Goal: Task Accomplishment & Management: Manage account settings

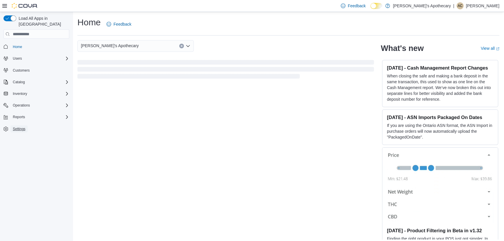
drag, startPoint x: 18, startPoint y: 123, endPoint x: 30, endPoint y: 122, distance: 12.0
click at [18, 127] on span "Settings" at bounding box center [19, 129] width 13 height 5
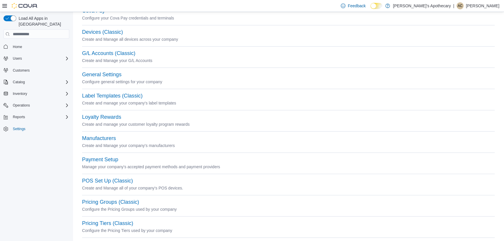
scroll to position [79, 0]
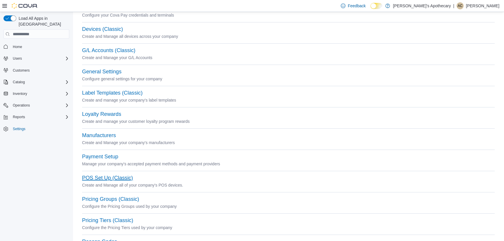
click at [104, 177] on button "POS Set Up (Classic)" at bounding box center [107, 178] width 51 height 6
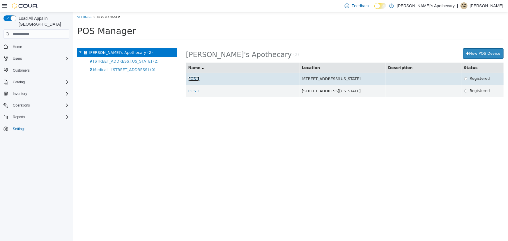
click at [194, 79] on link "POS 1" at bounding box center [193, 79] width 11 height 4
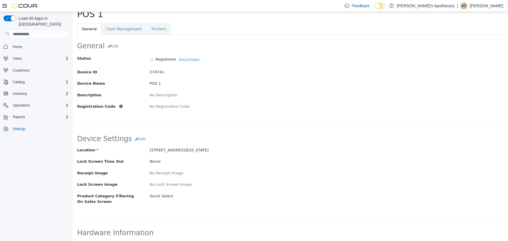
scroll to position [26, 0]
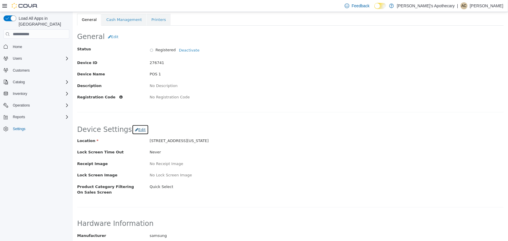
click at [138, 127] on span "Edit" at bounding box center [141, 129] width 7 height 4
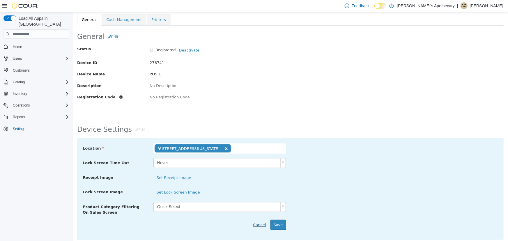
scroll to position [79, 0]
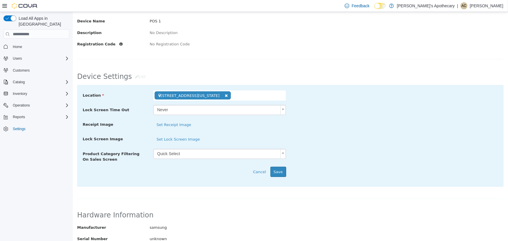
click at [258, 176] on div "**********" at bounding box center [290, 136] width 426 height 102
click at [259, 173] on button "Cancel" at bounding box center [258, 172] width 19 height 10
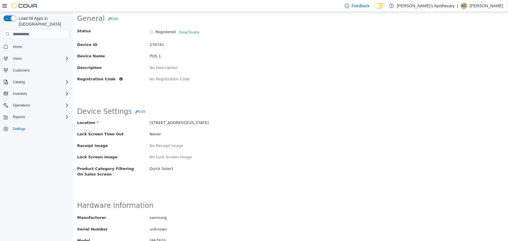
scroll to position [53, 0]
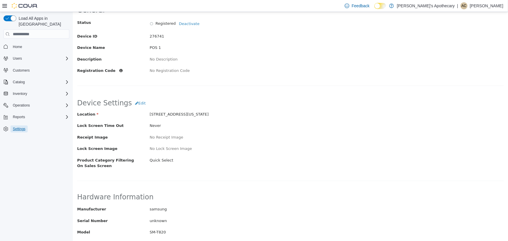
click at [17, 127] on span "Settings" at bounding box center [19, 129] width 13 height 5
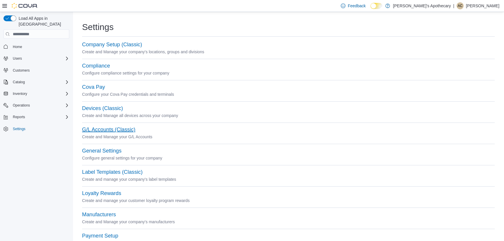
click at [130, 131] on button "G/L Accounts (Classic)" at bounding box center [108, 130] width 53 height 6
